Goal: Share content

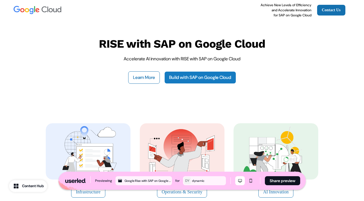
click at [202, 77] on link "Build with SAP on Google Cloud" at bounding box center [200, 77] width 72 height 12
click at [138, 77] on button "Learn More" at bounding box center [144, 77] width 32 height 12
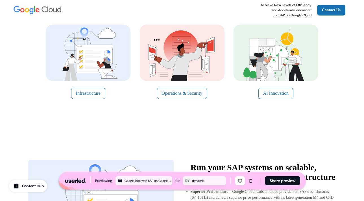
scroll to position [101, 0]
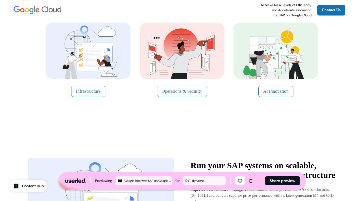
click at [180, 88] on button "Operations & Security" at bounding box center [182, 91] width 50 height 11
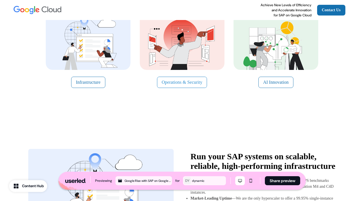
scroll to position [0, 0]
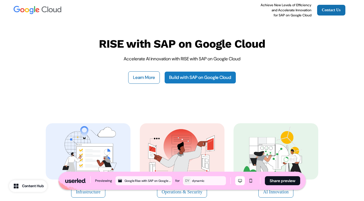
click at [204, 75] on link "Build with SAP on Google Cloud" at bounding box center [200, 77] width 72 height 12
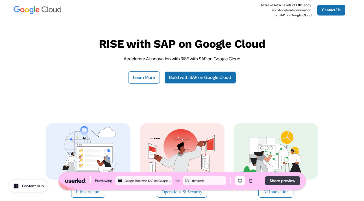
click at [278, 179] on button "Share preview" at bounding box center [282, 181] width 35 height 9
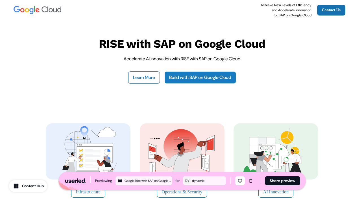
click at [188, 76] on link "Build with SAP on Google Cloud" at bounding box center [200, 77] width 72 height 12
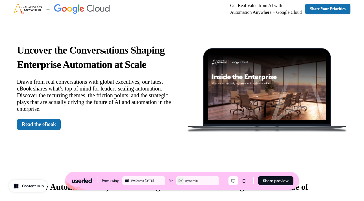
scroll to position [6, 0]
